Goal: Navigation & Orientation: Find specific page/section

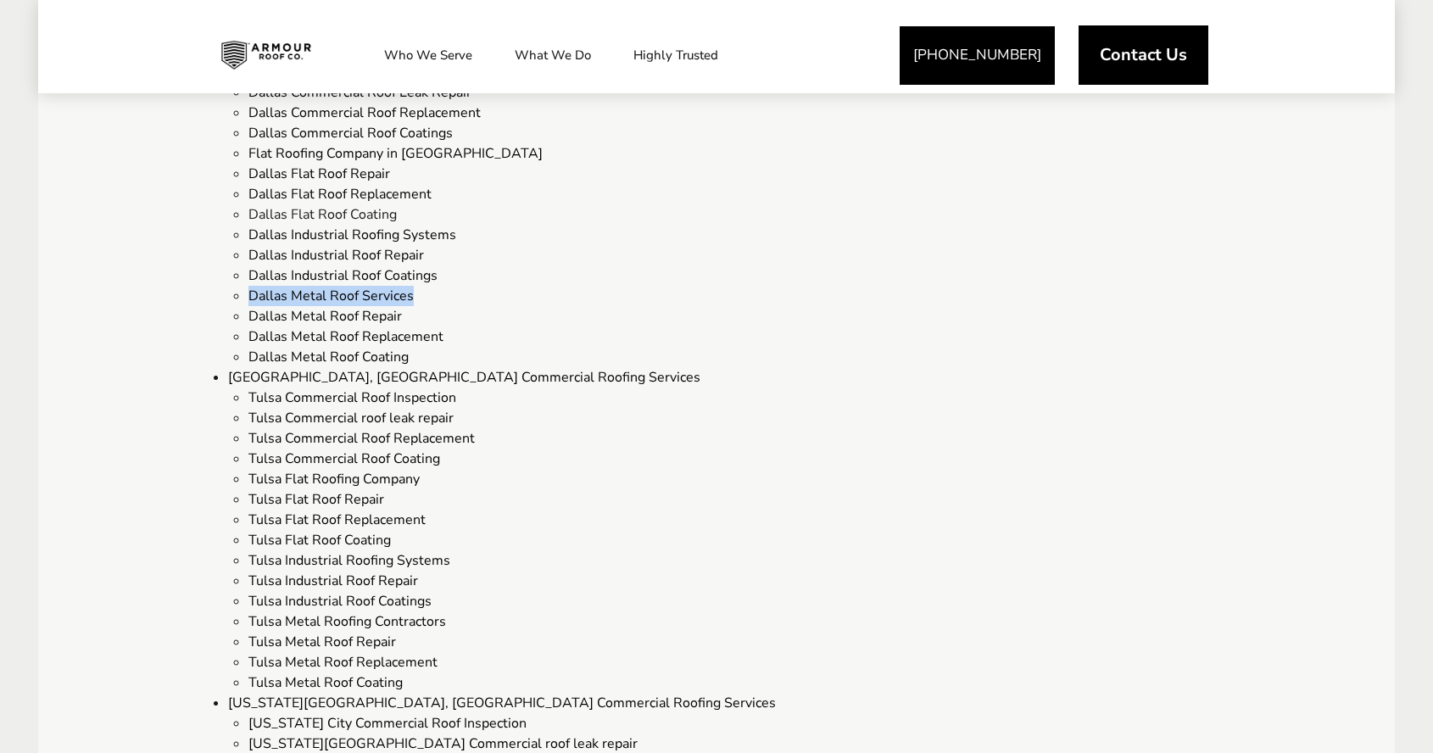
scroll to position [2027, 0]
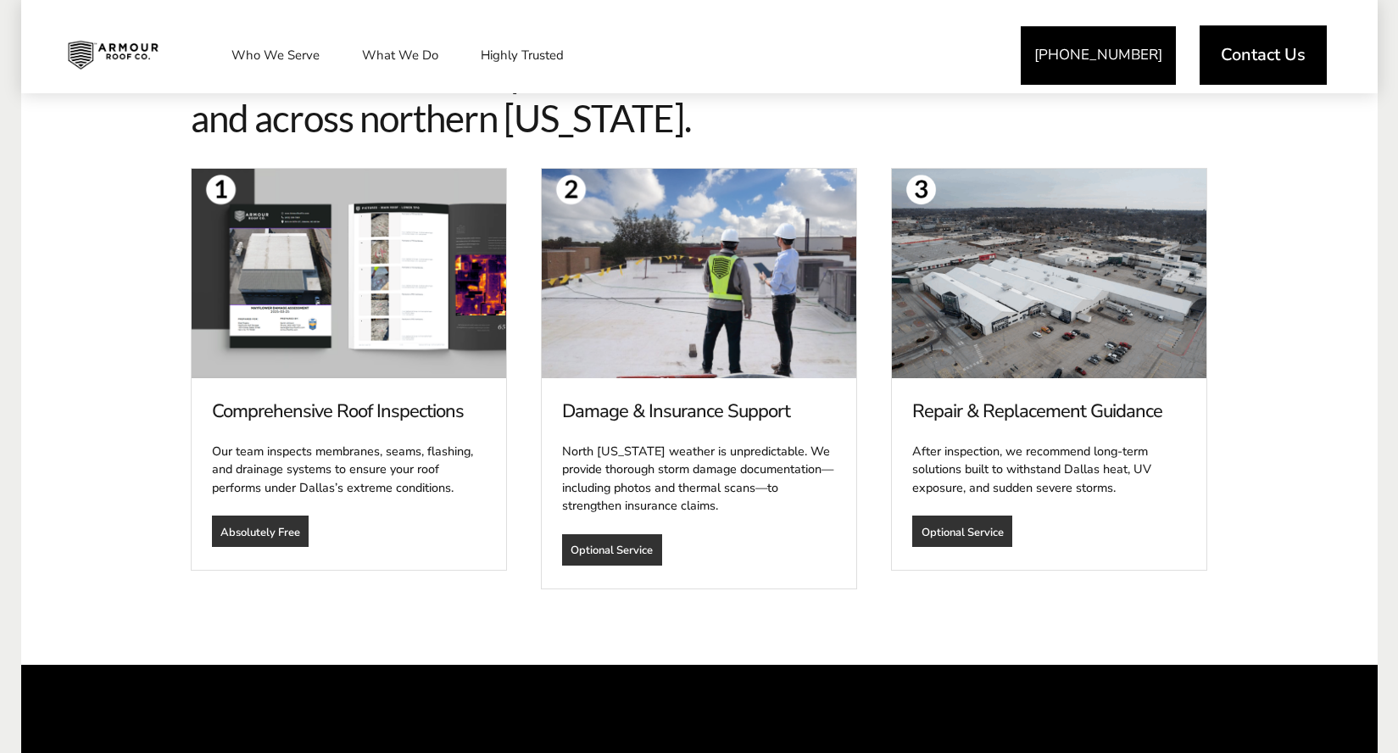
scroll to position [999, 0]
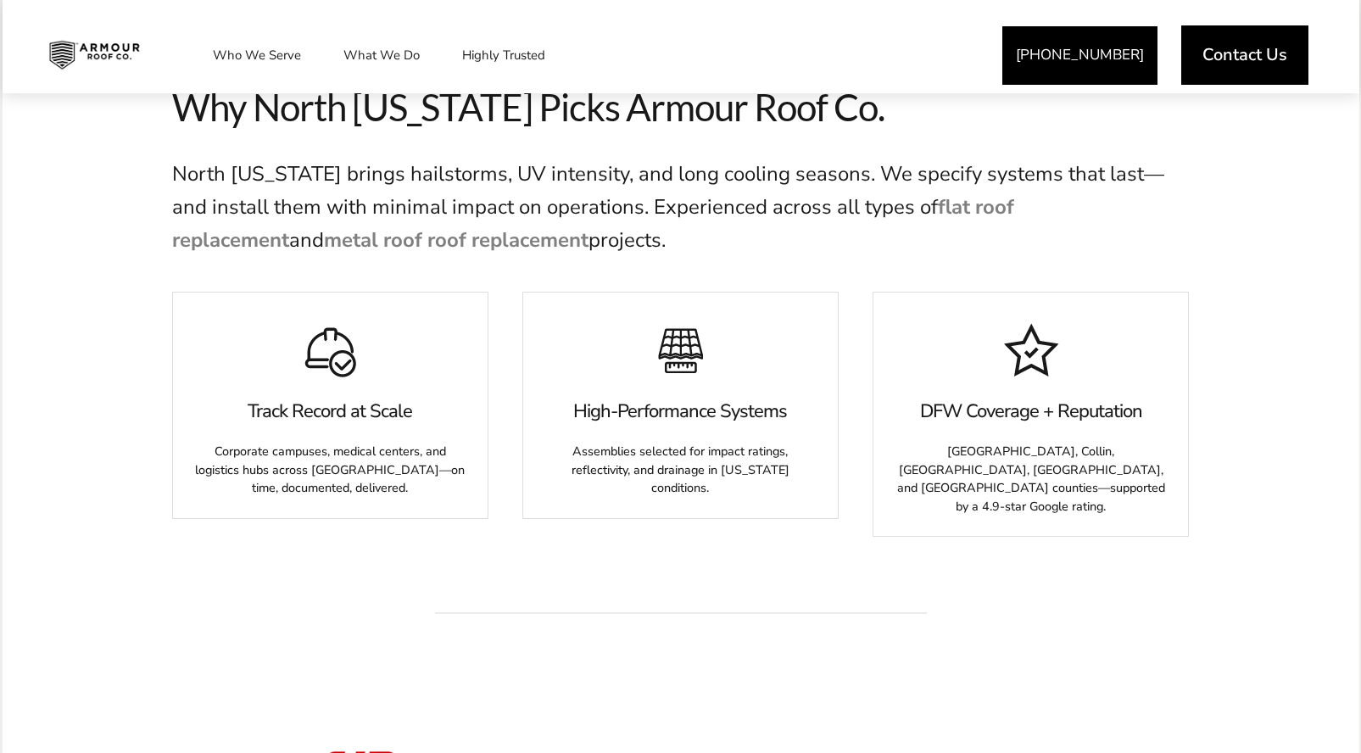
scroll to position [803, 0]
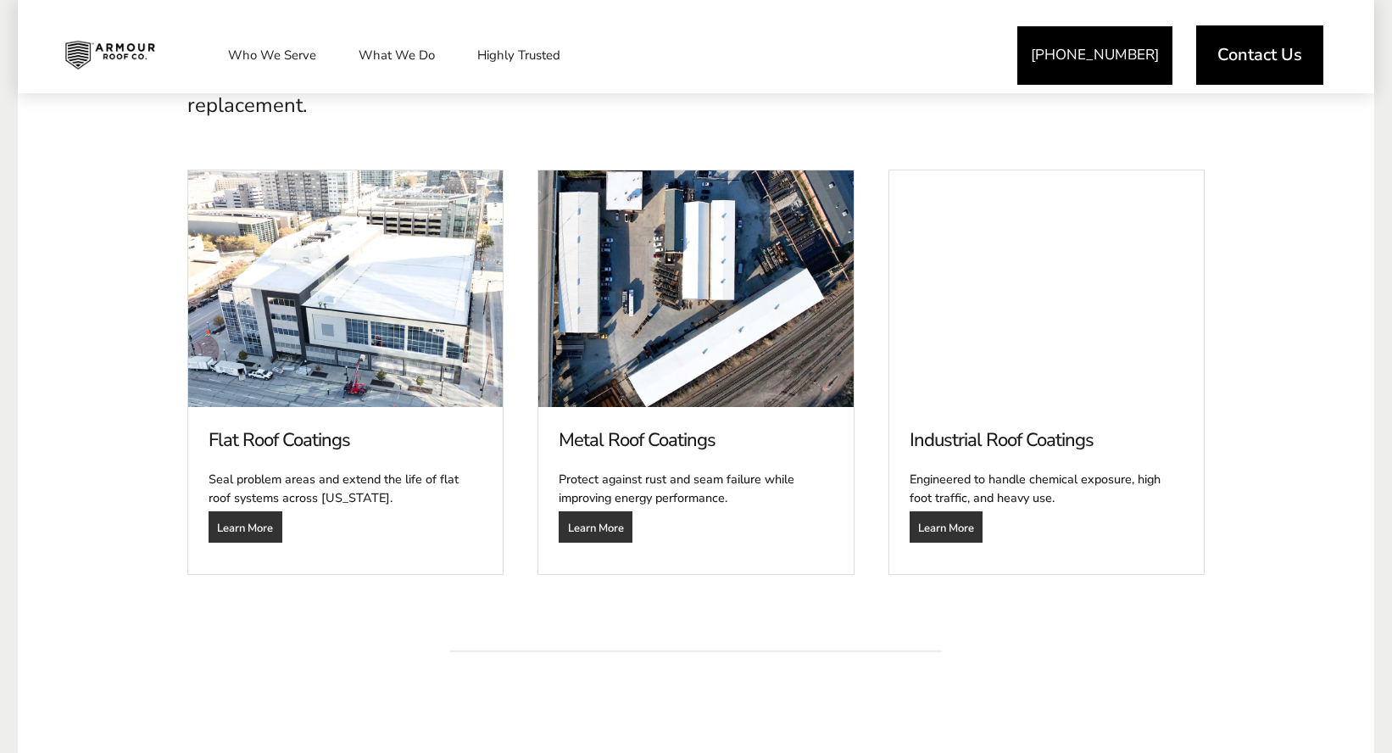
scroll to position [986, 0]
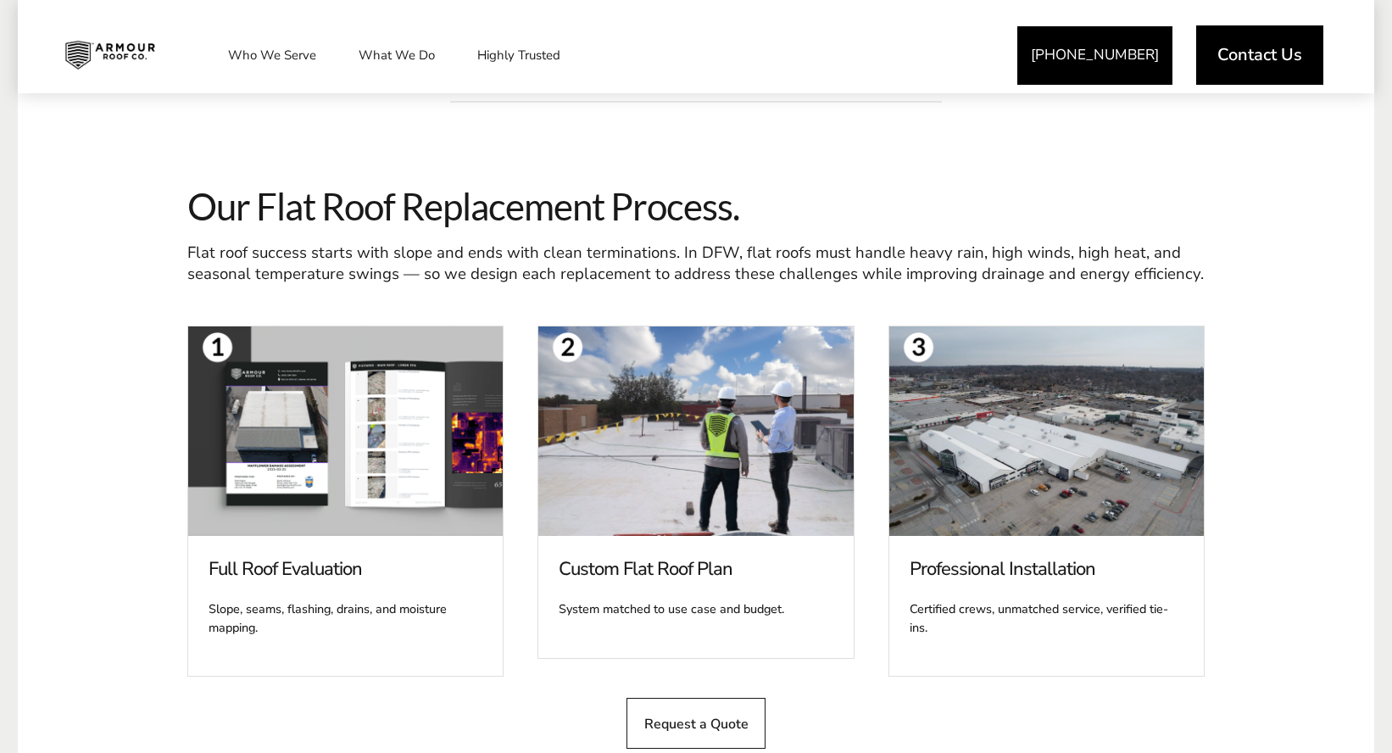
scroll to position [1918, 0]
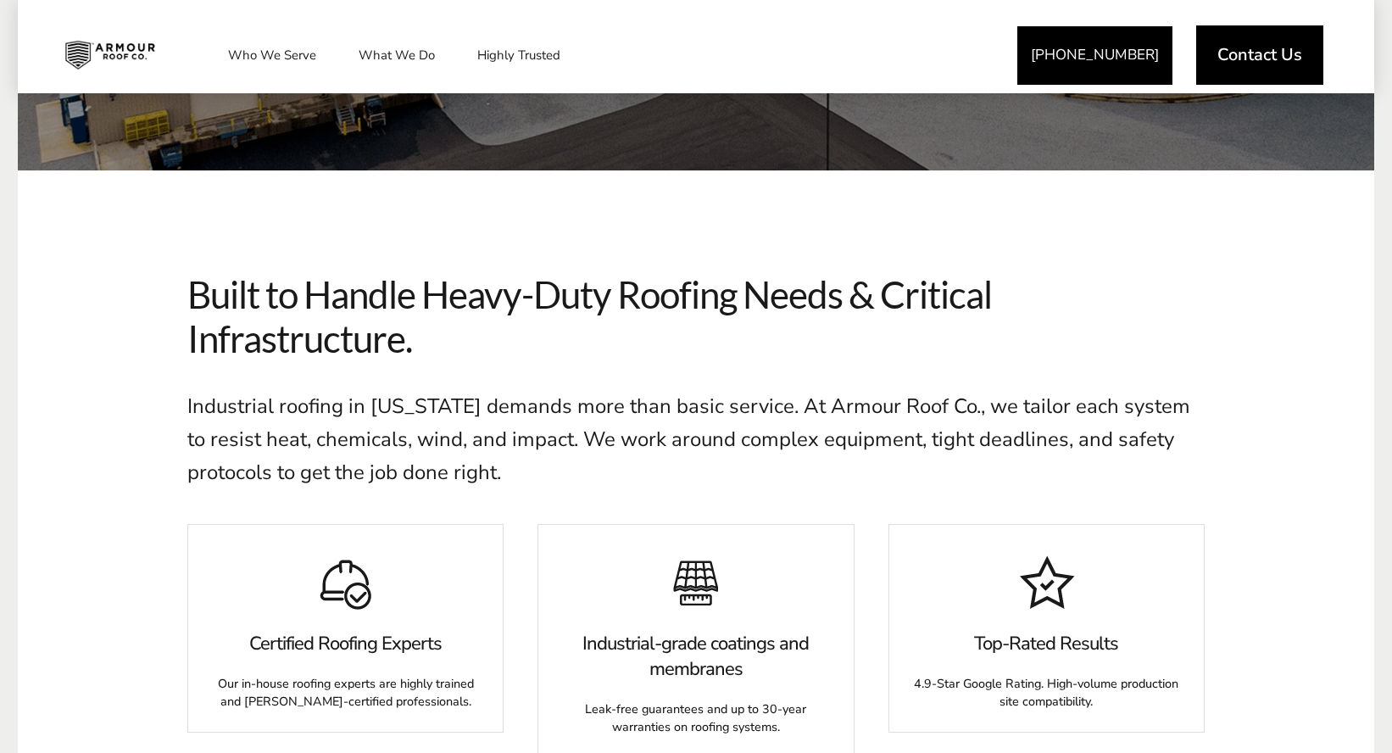
scroll to position [628, 0]
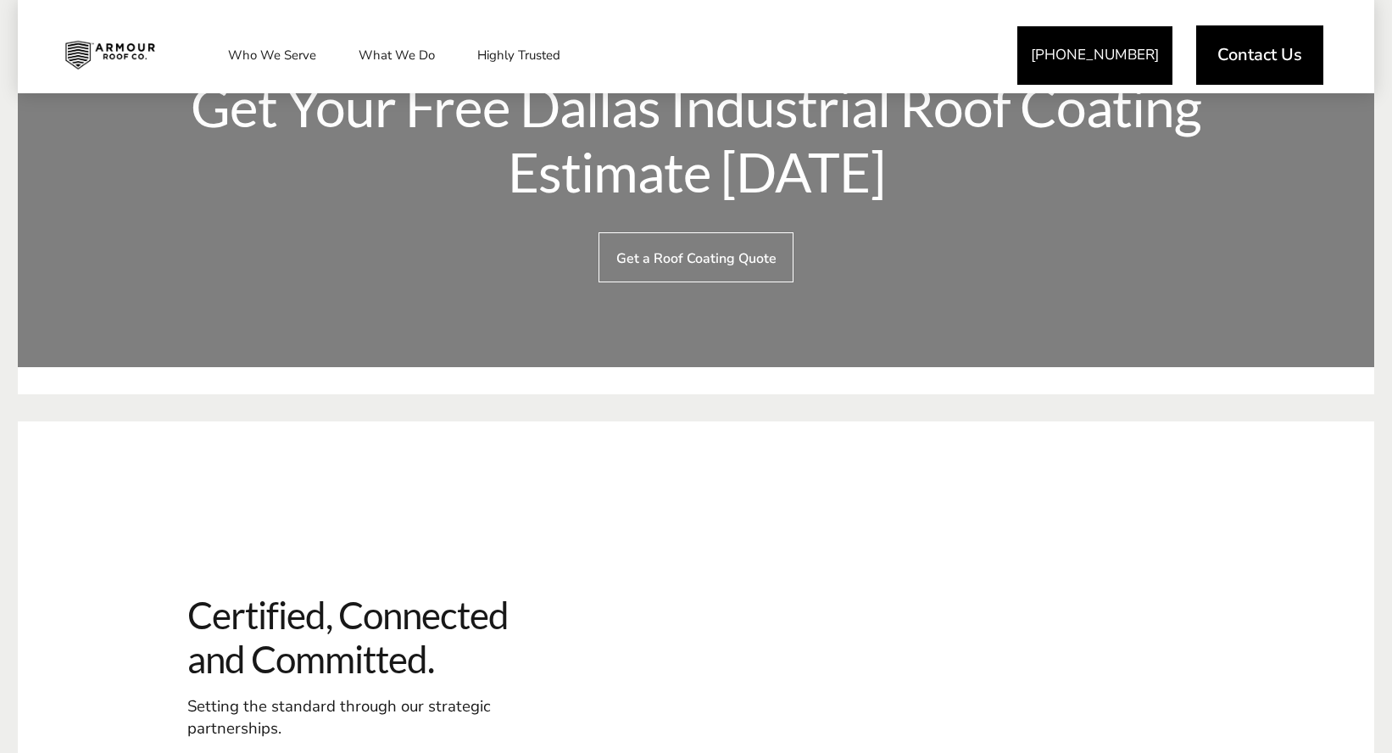
scroll to position [5278, 0]
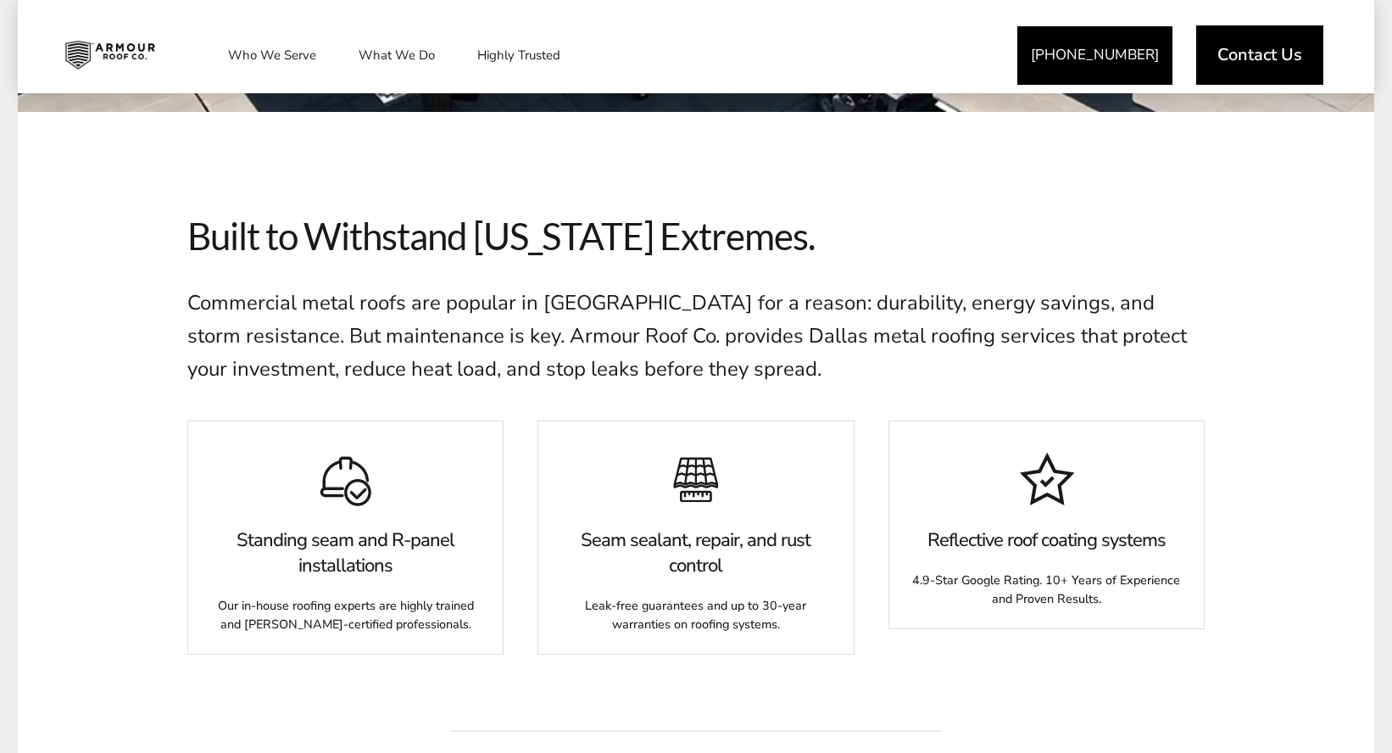
scroll to position [705, 0]
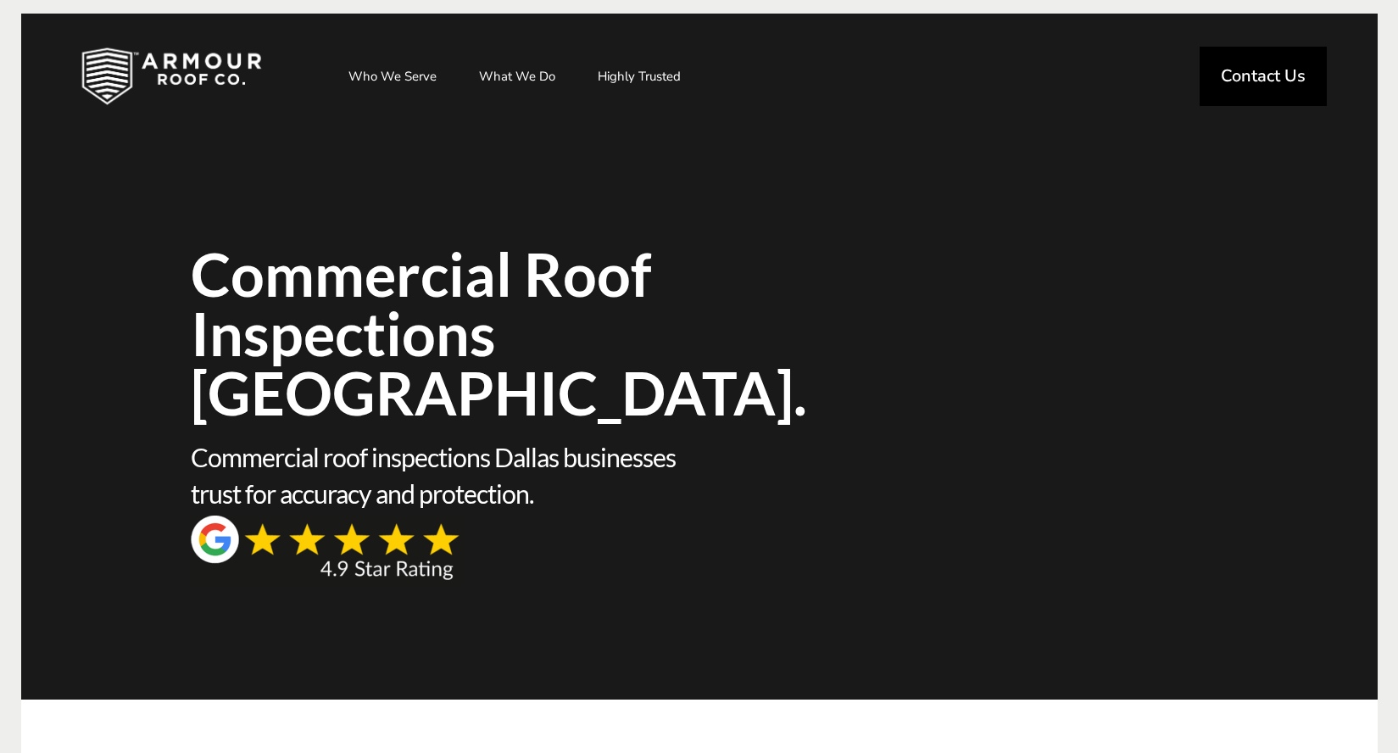
scroll to position [999, 0]
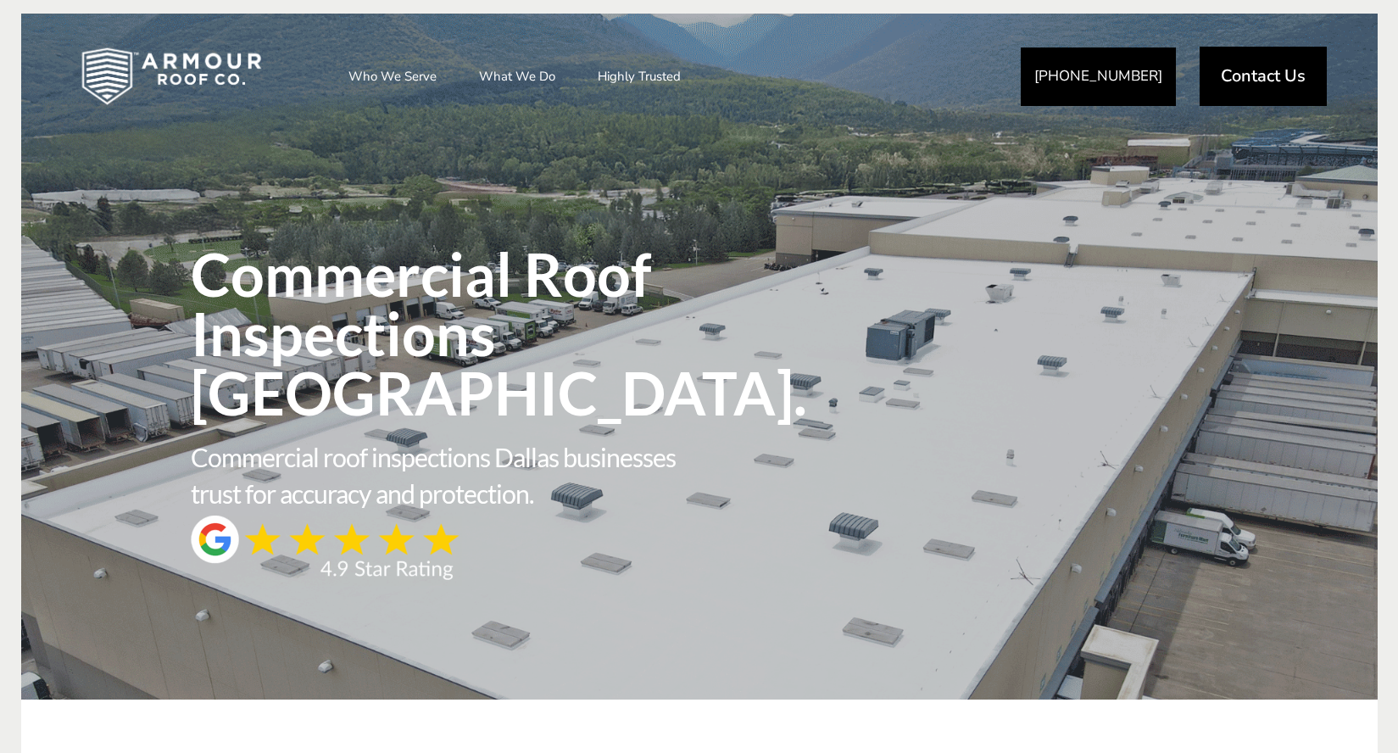
scroll to position [999, 0]
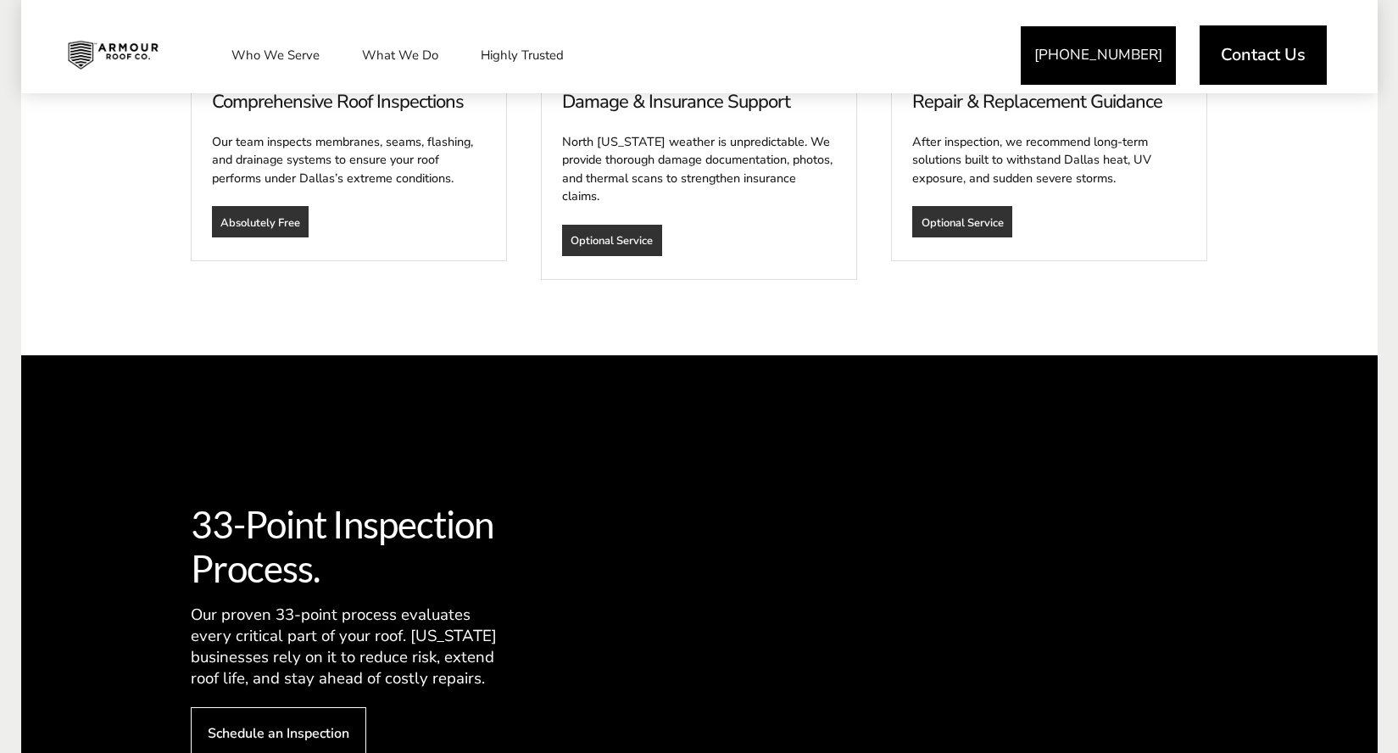
scroll to position [1386, 0]
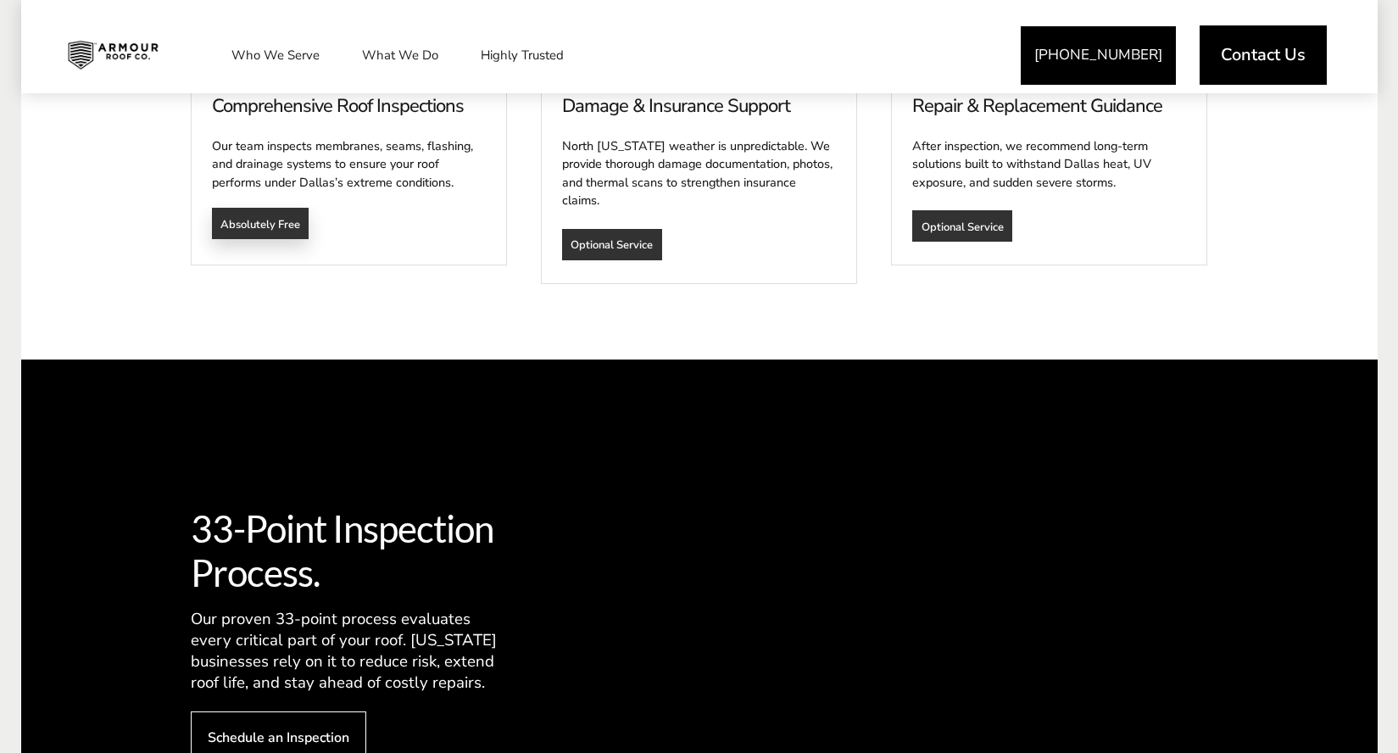
click at [268, 217] on span "Absolutely Free" at bounding box center [260, 224] width 80 height 14
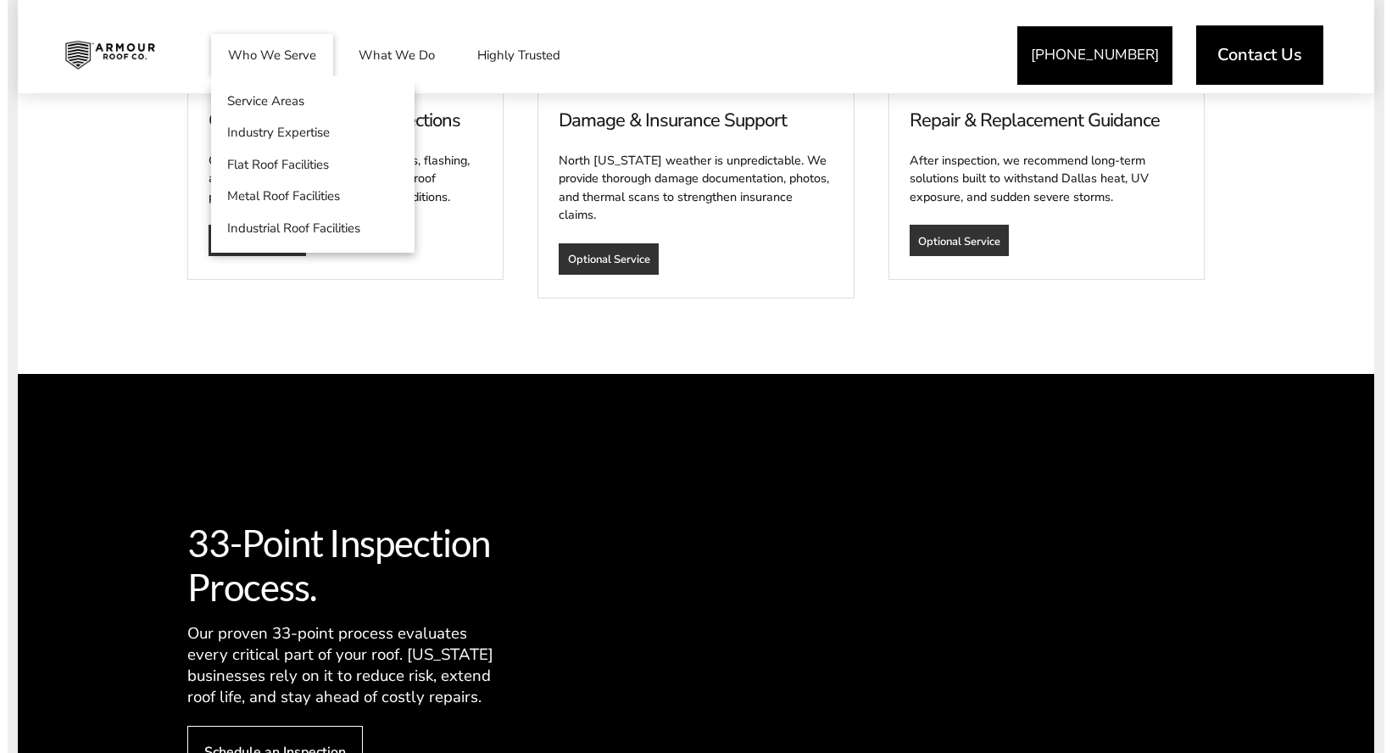
scroll to position [1196, 0]
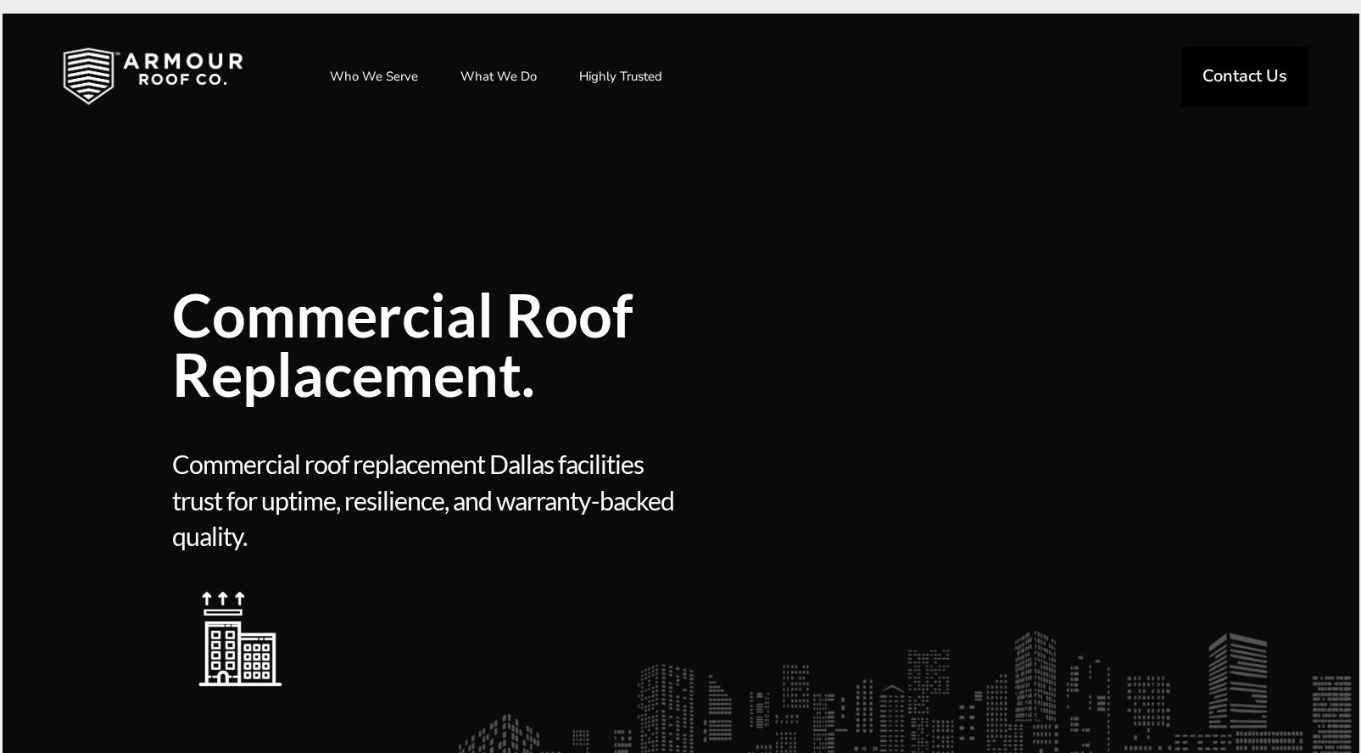
scroll to position [803, 0]
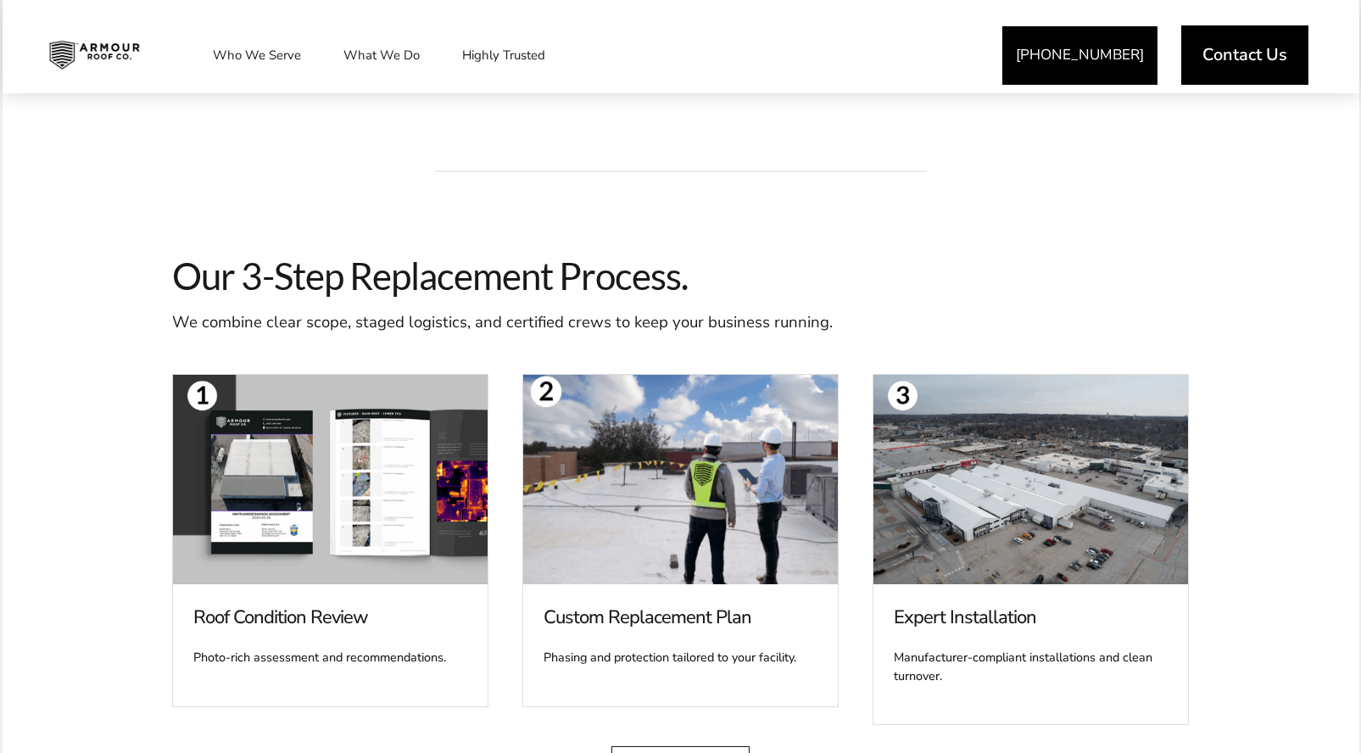
scroll to position [1815, 0]
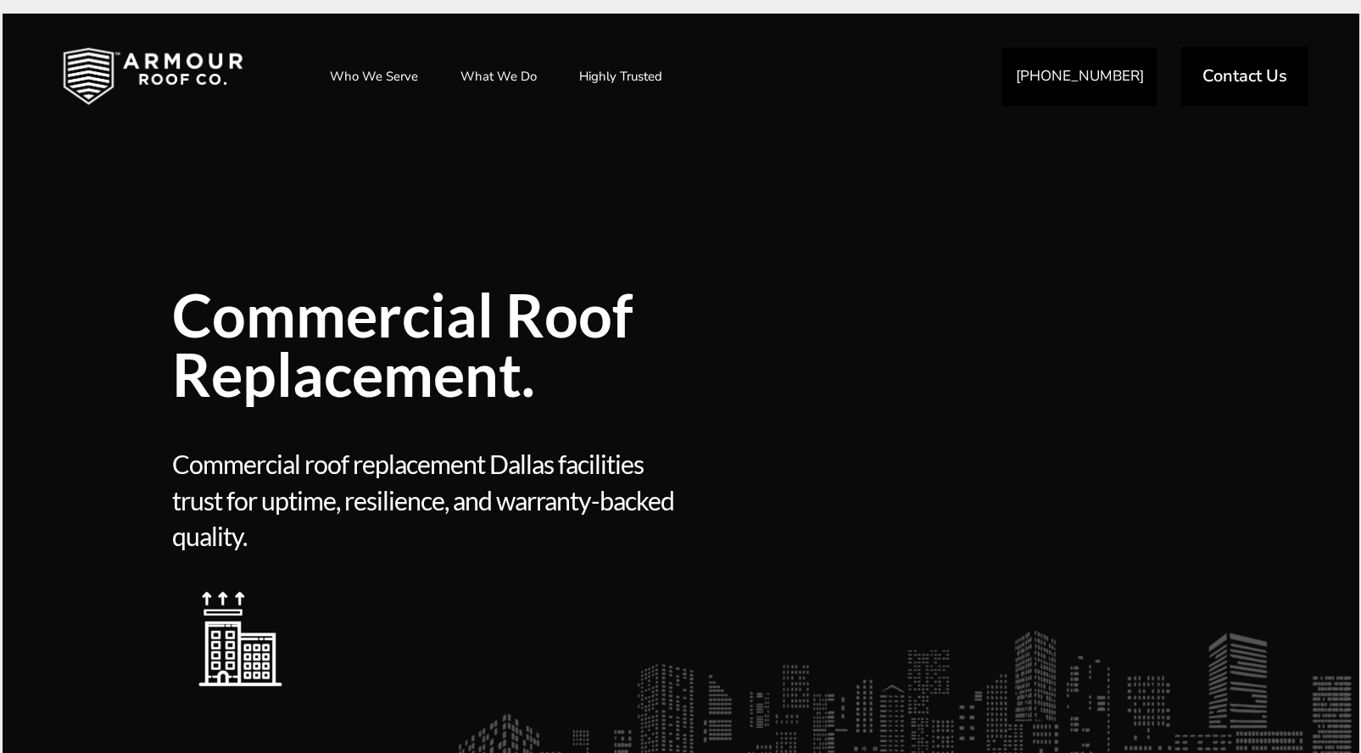
scroll to position [1815, 0]
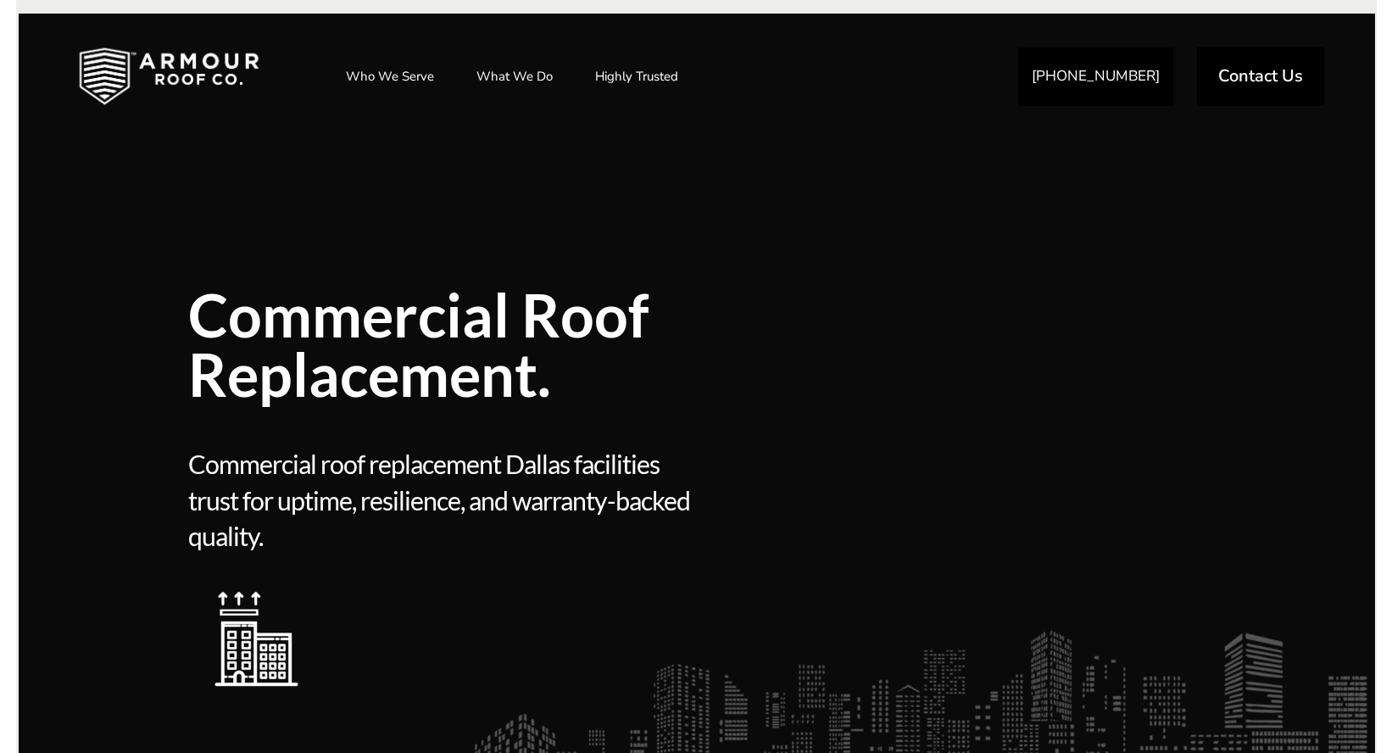
scroll to position [1815, 0]
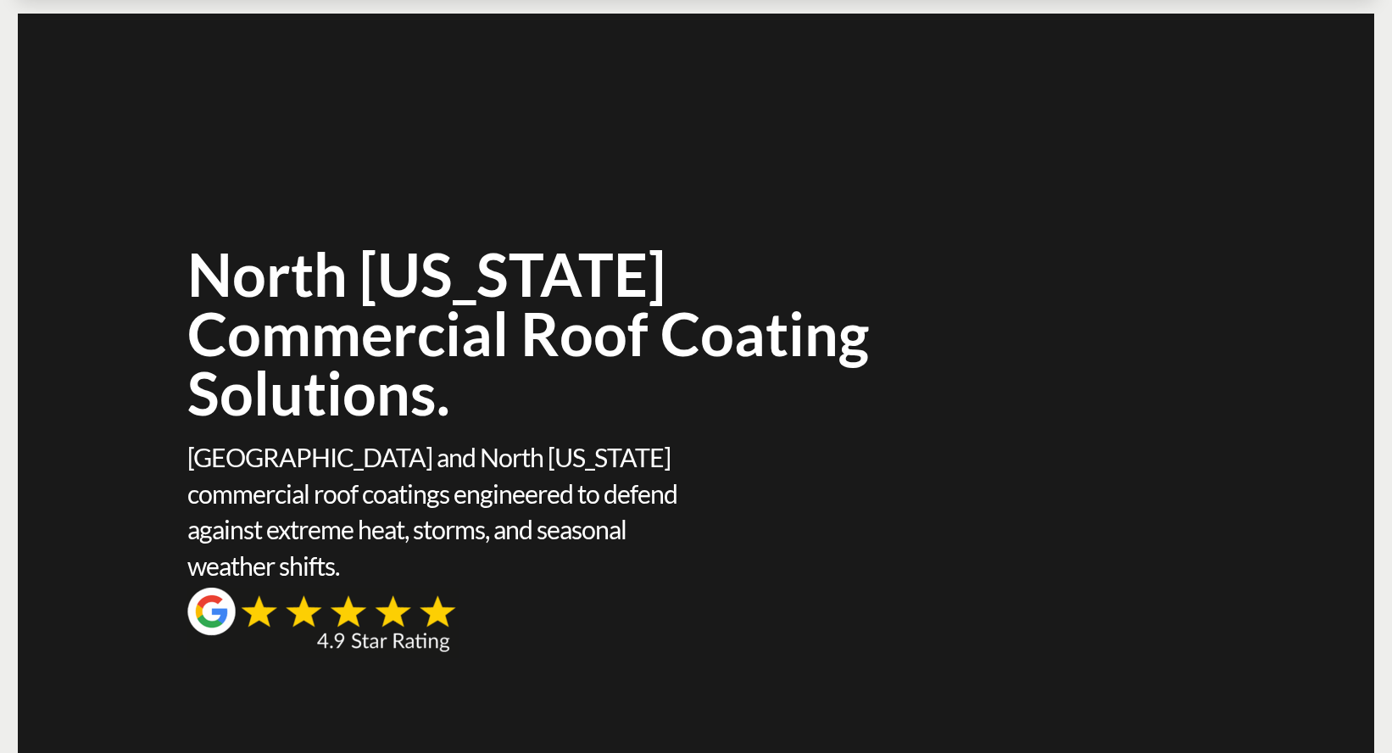
scroll to position [986, 0]
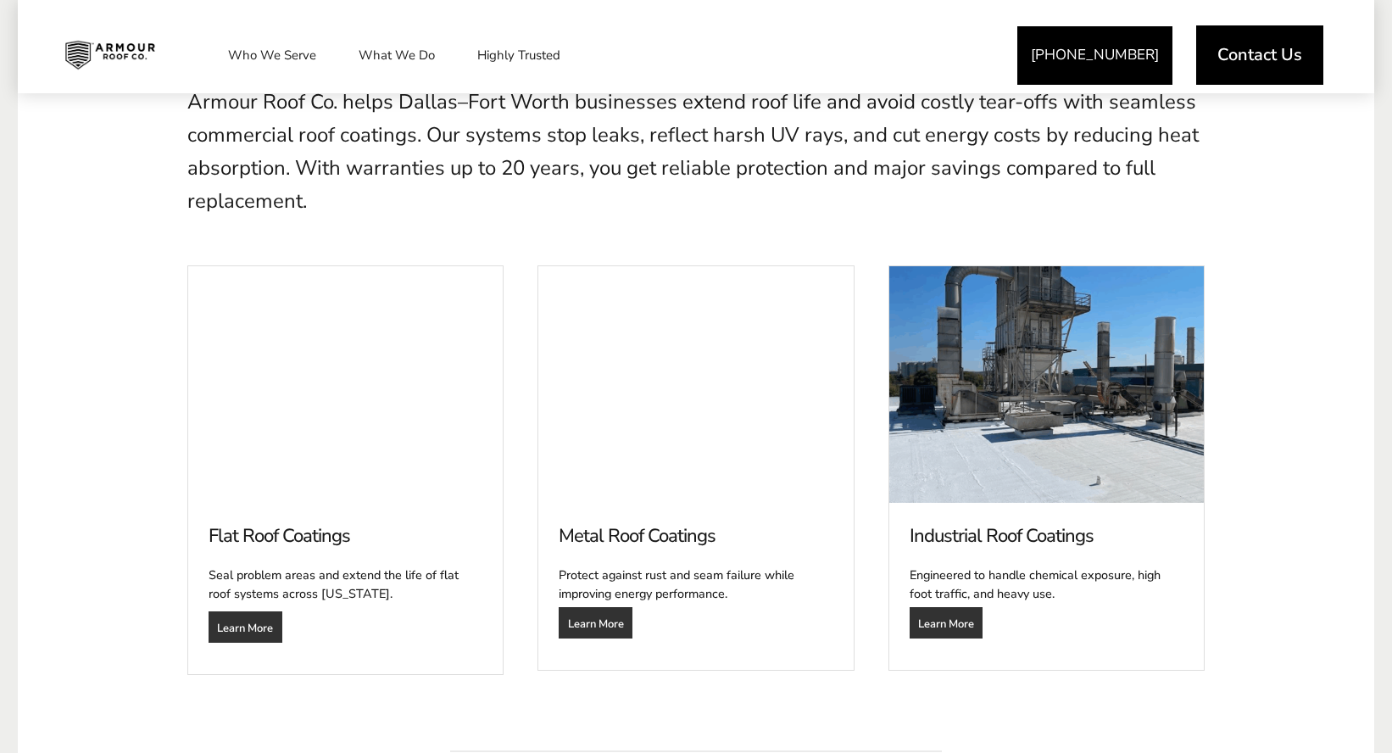
scroll to position [853, 0]
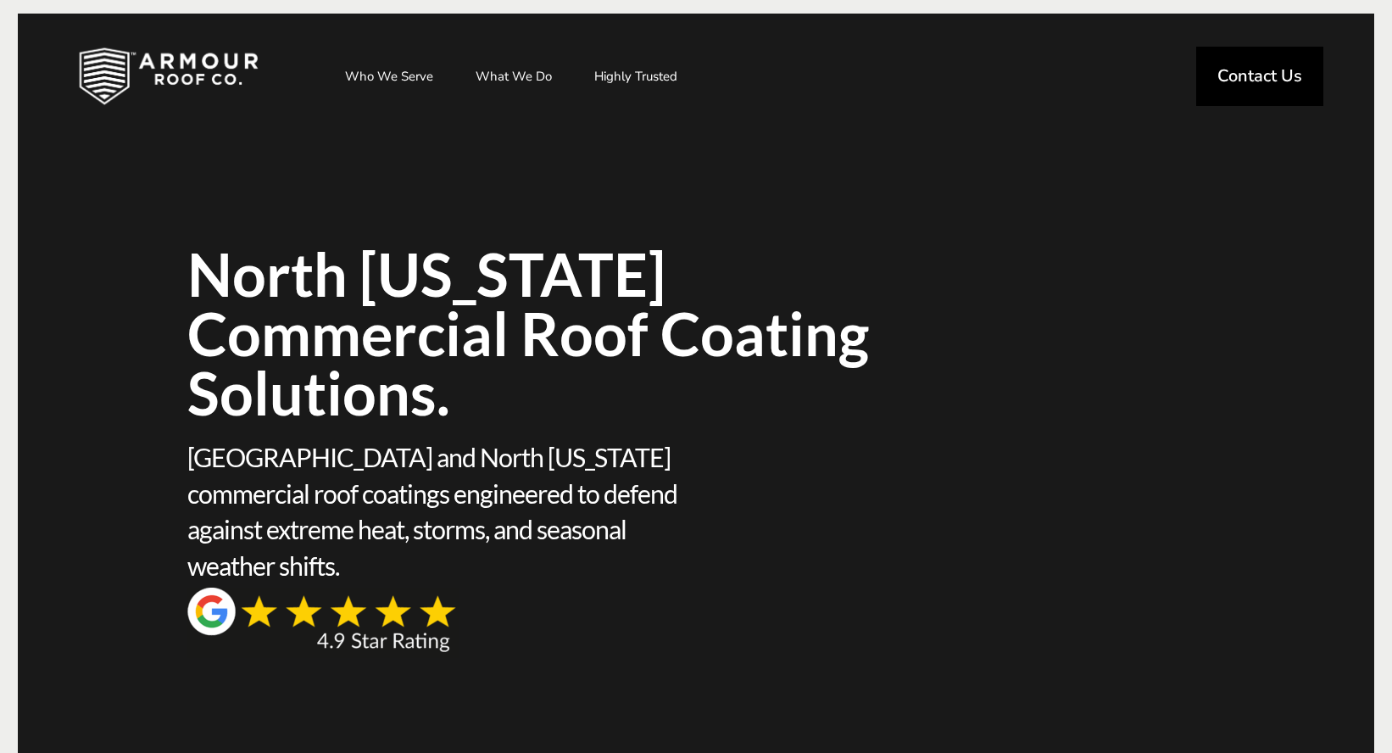
scroll to position [853, 0]
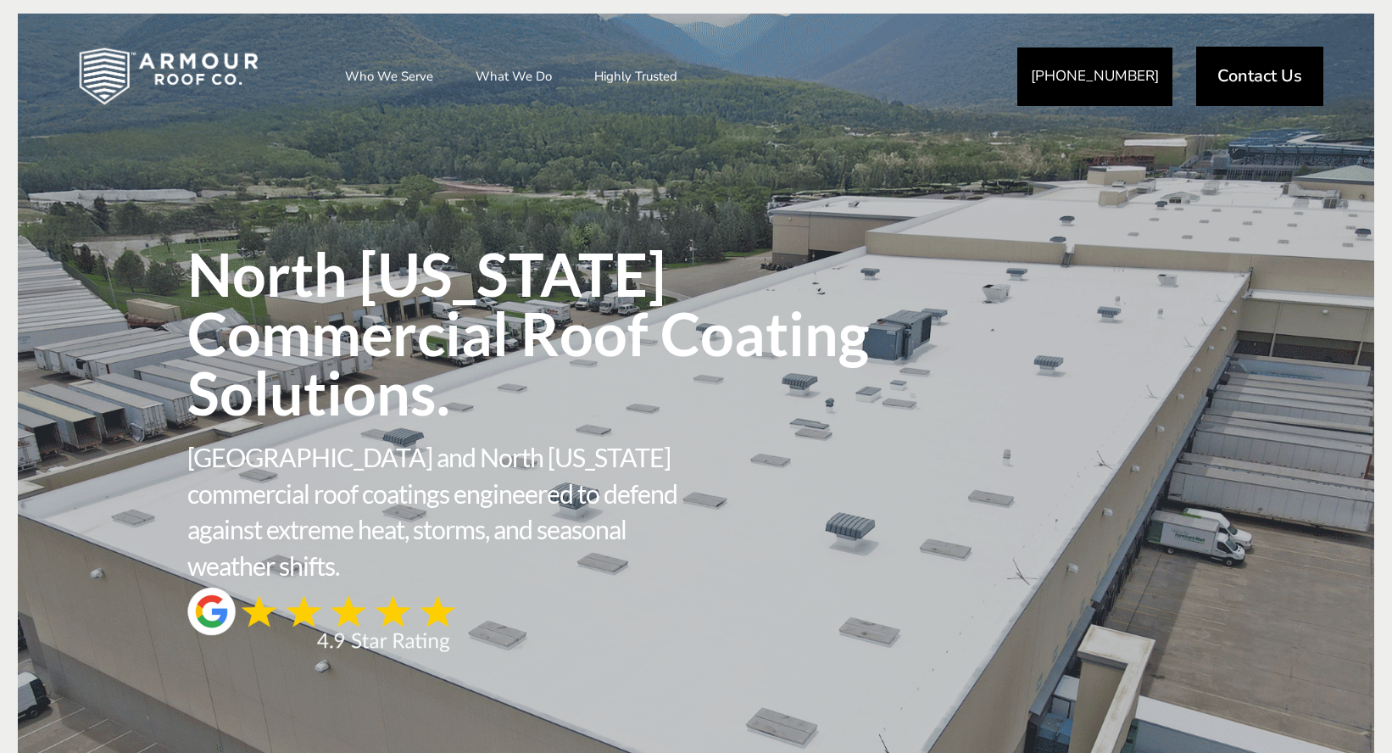
scroll to position [853, 0]
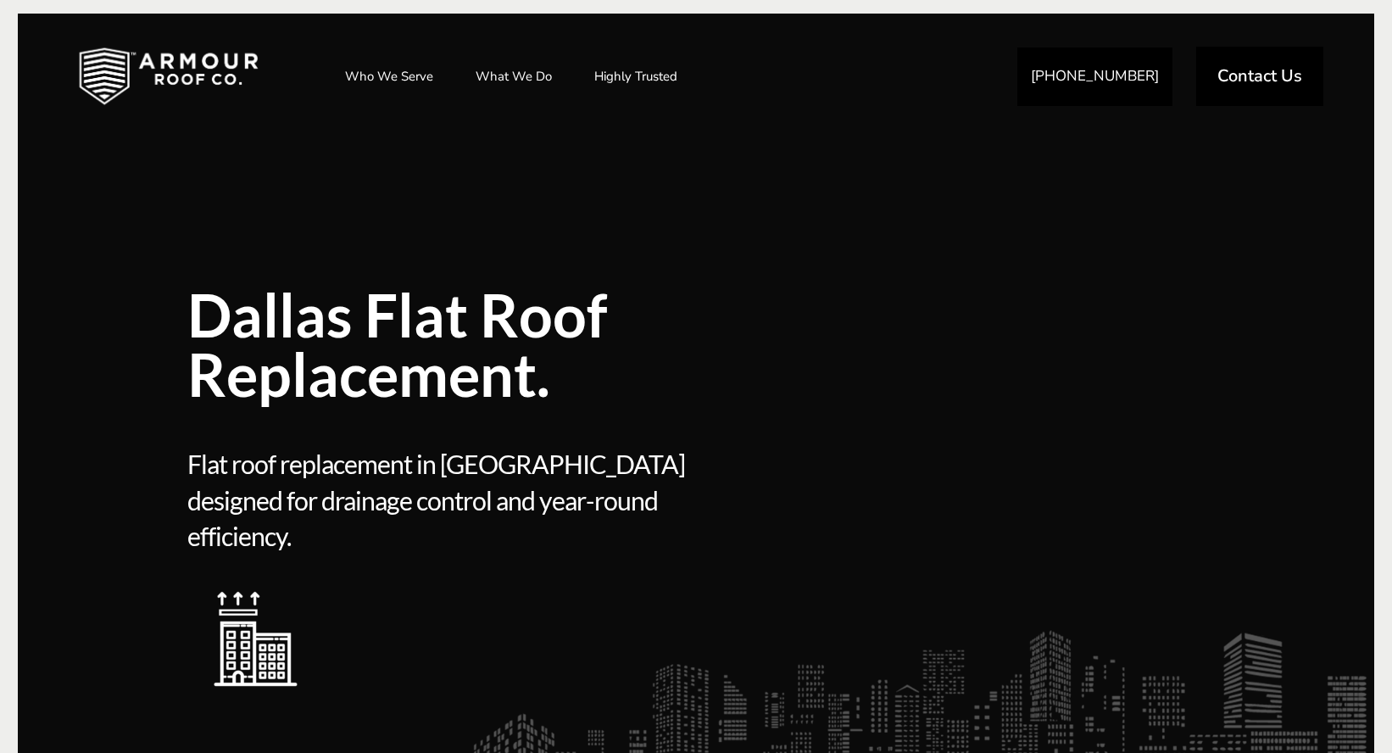
scroll to position [1918, 0]
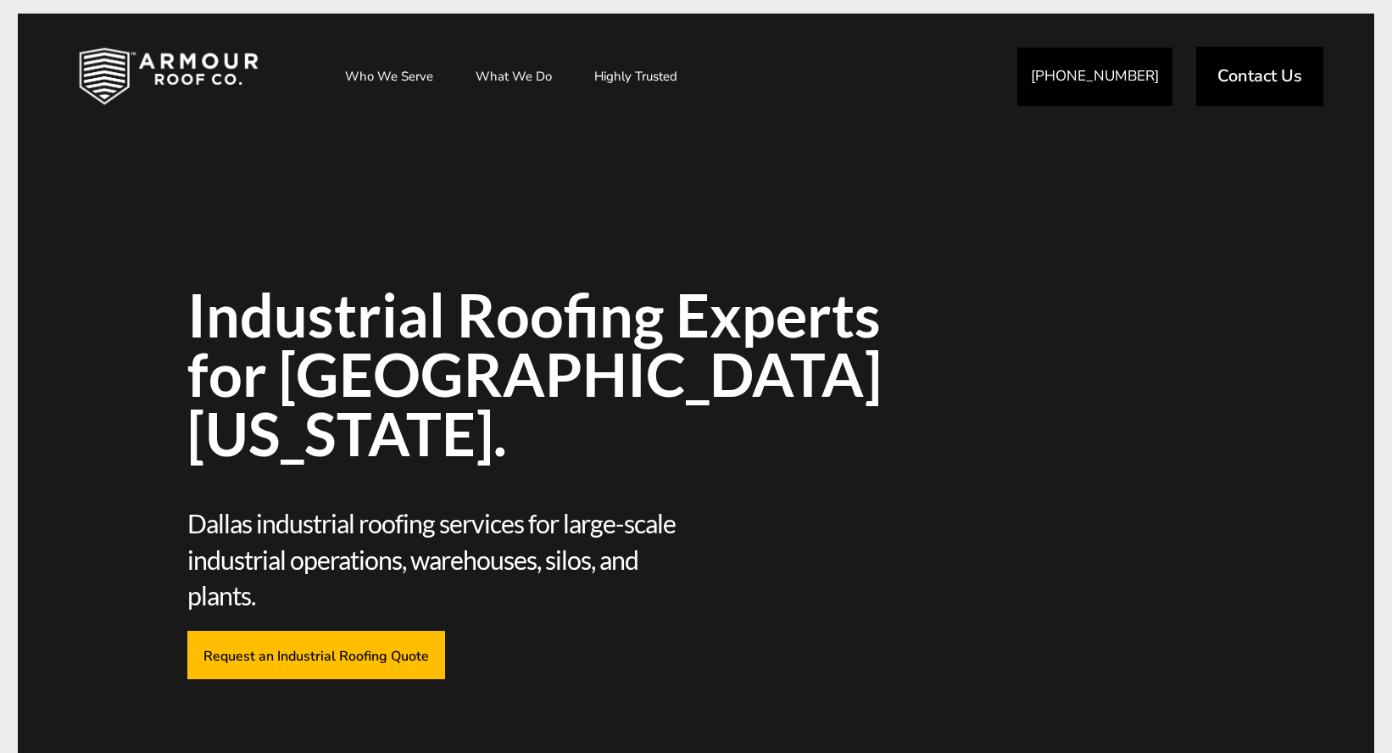
scroll to position [628, 0]
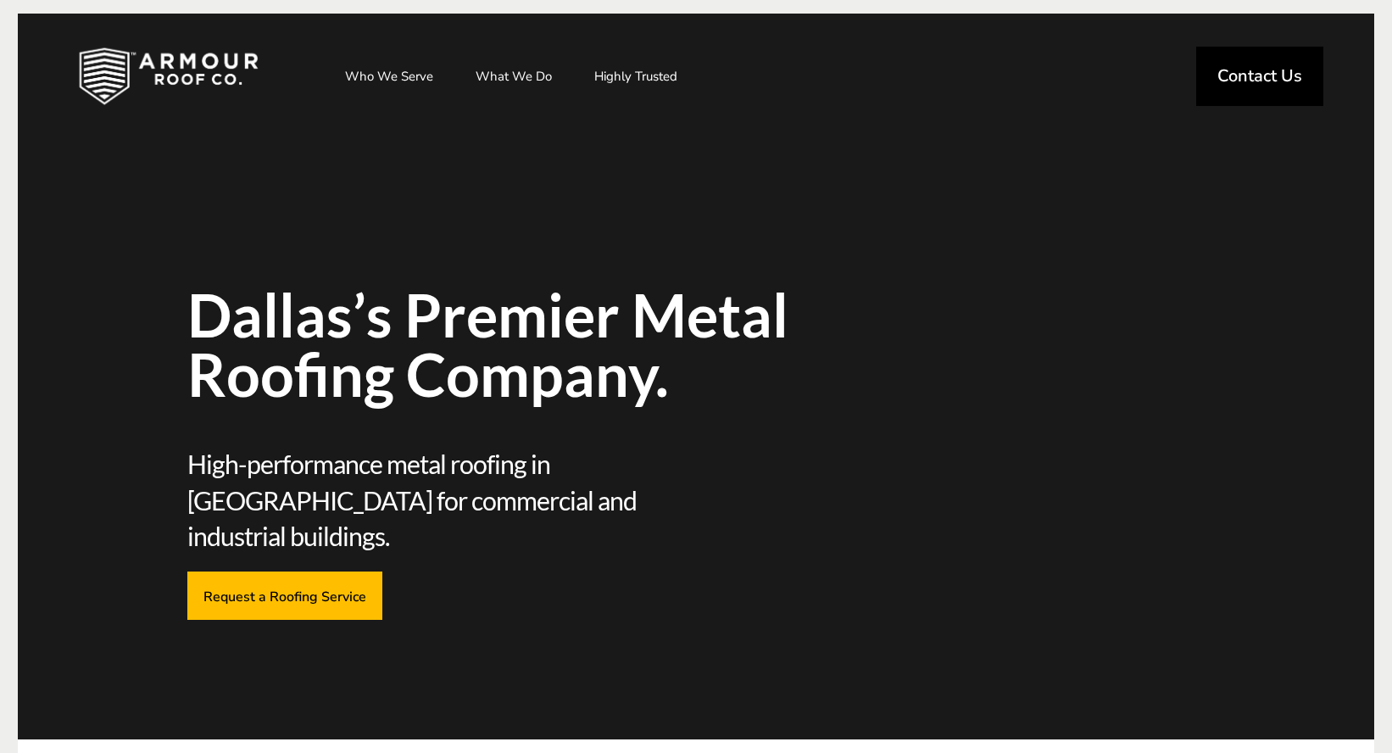
scroll to position [705, 0]
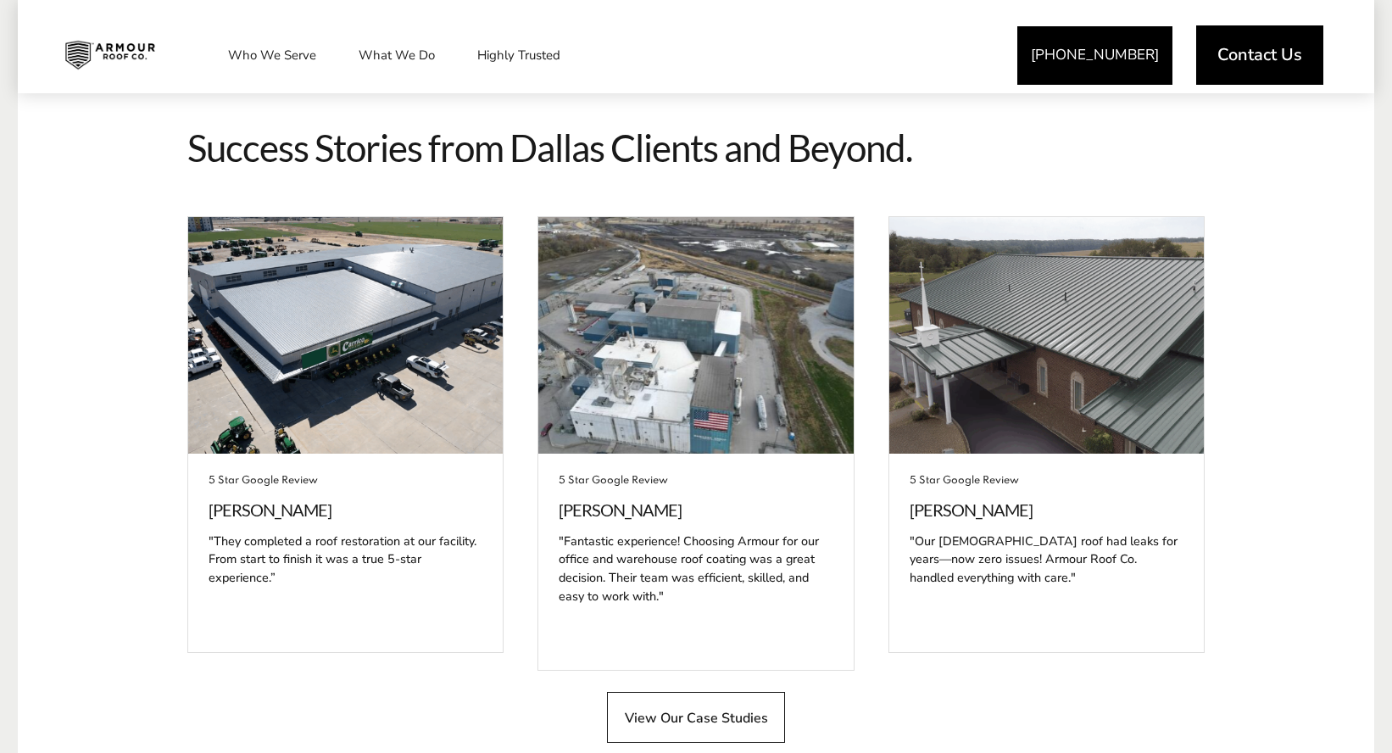
scroll to position [3853, 0]
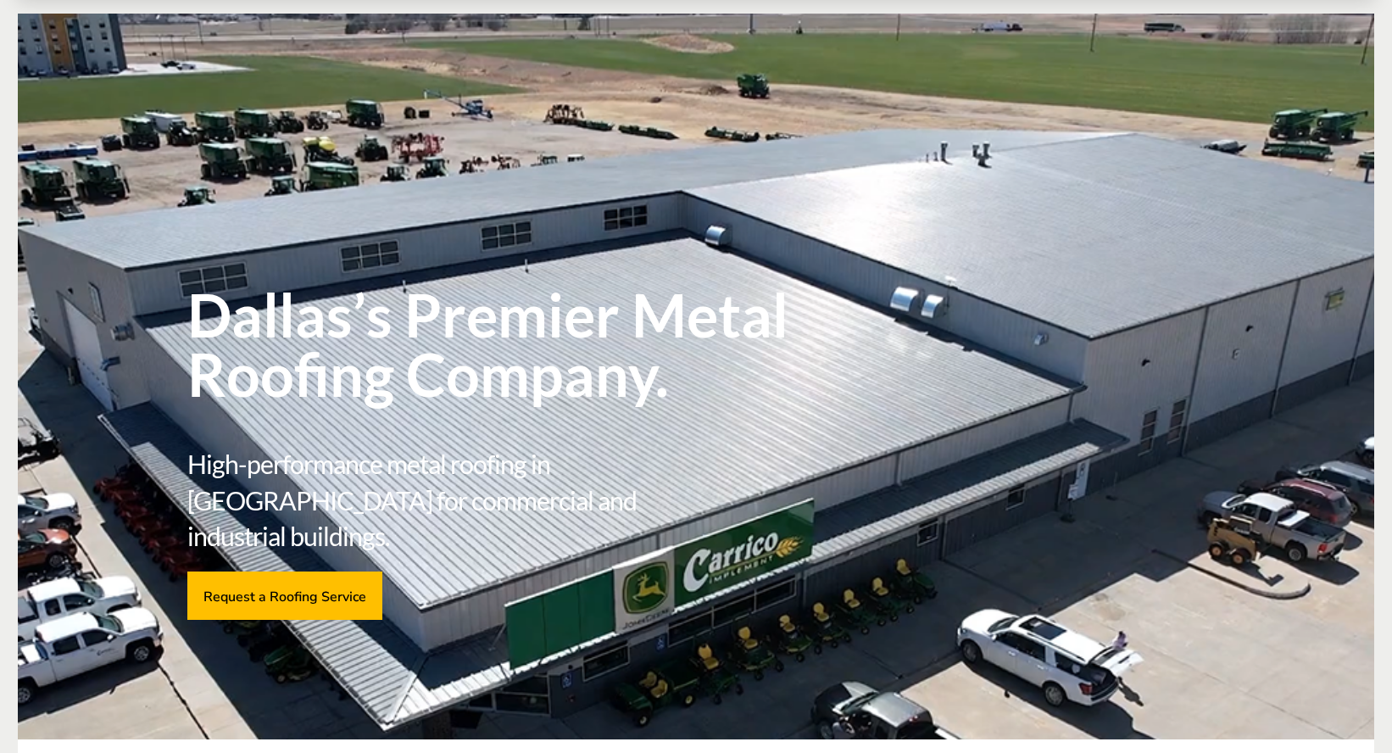
scroll to position [3853, 0]
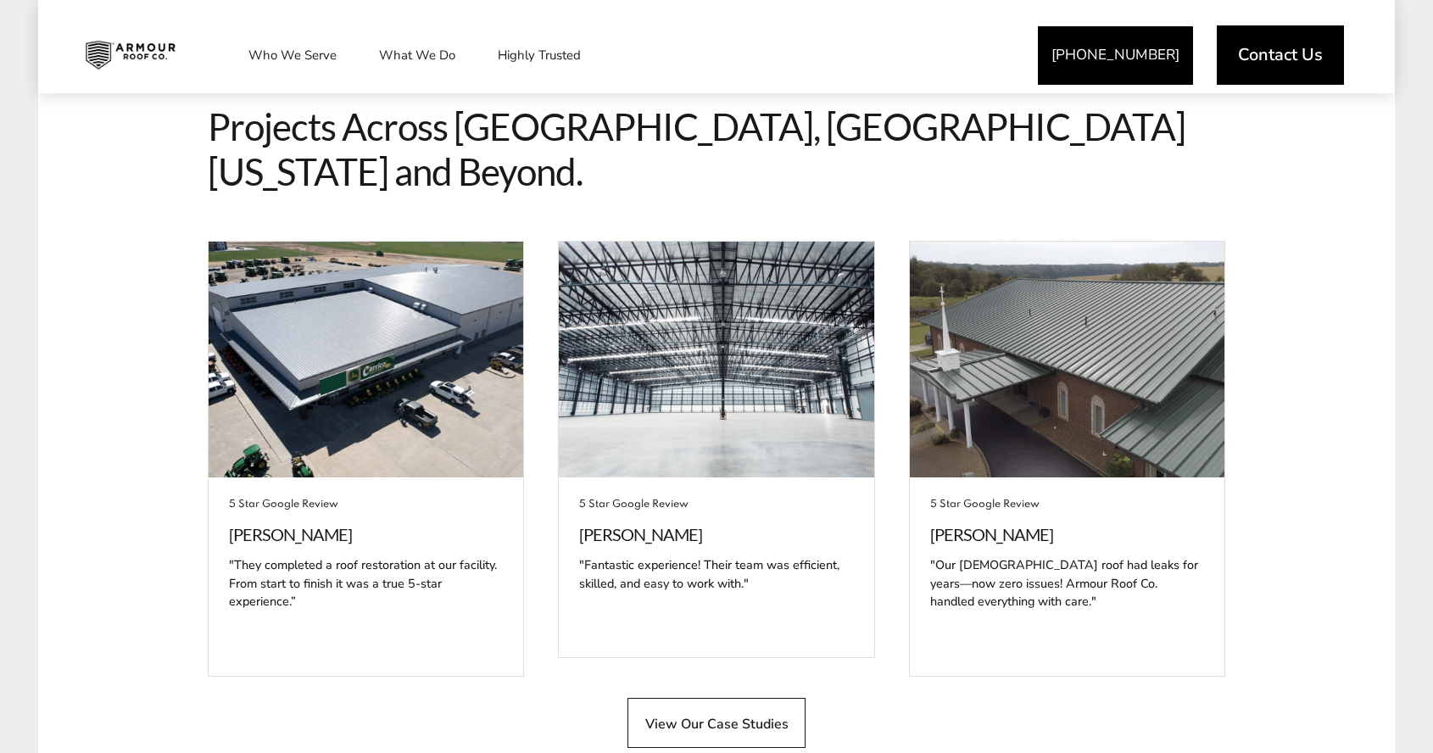
scroll to position [4497, 0]
